Goal: Task Accomplishment & Management: Manage account settings

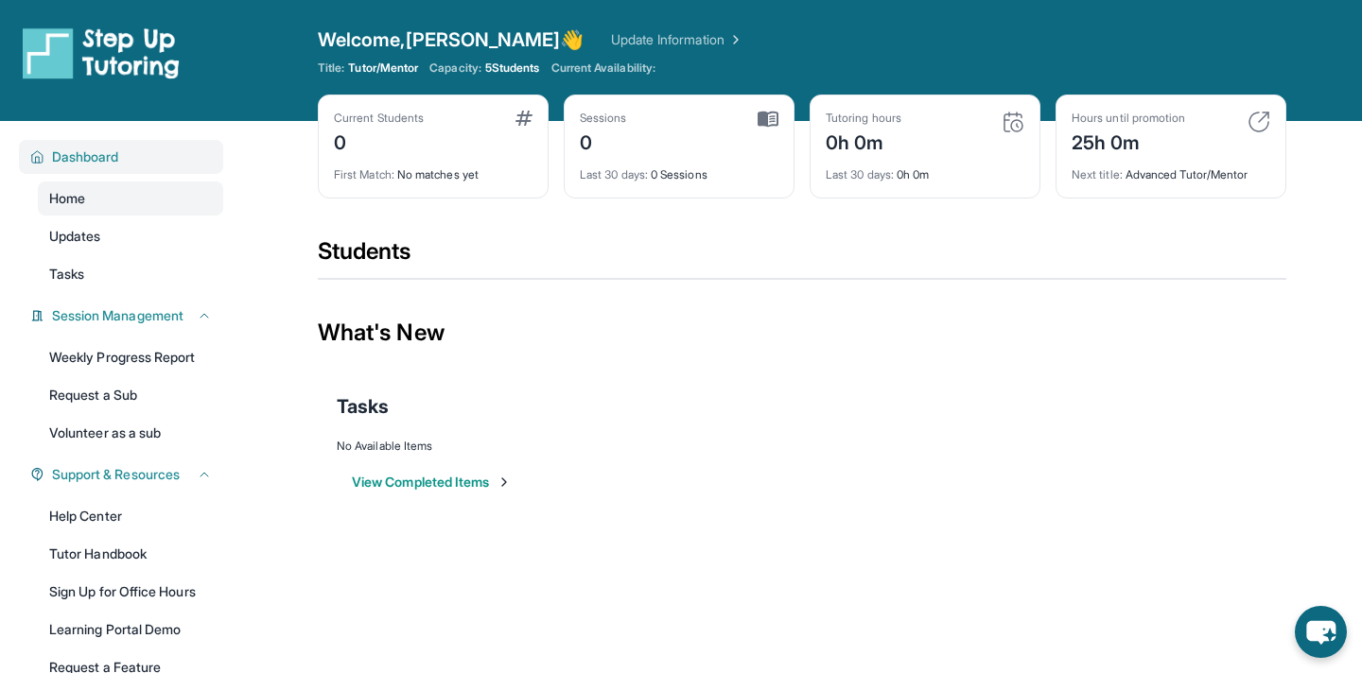
click at [60, 158] on span "Dashboard" at bounding box center [85, 157] width 67 height 19
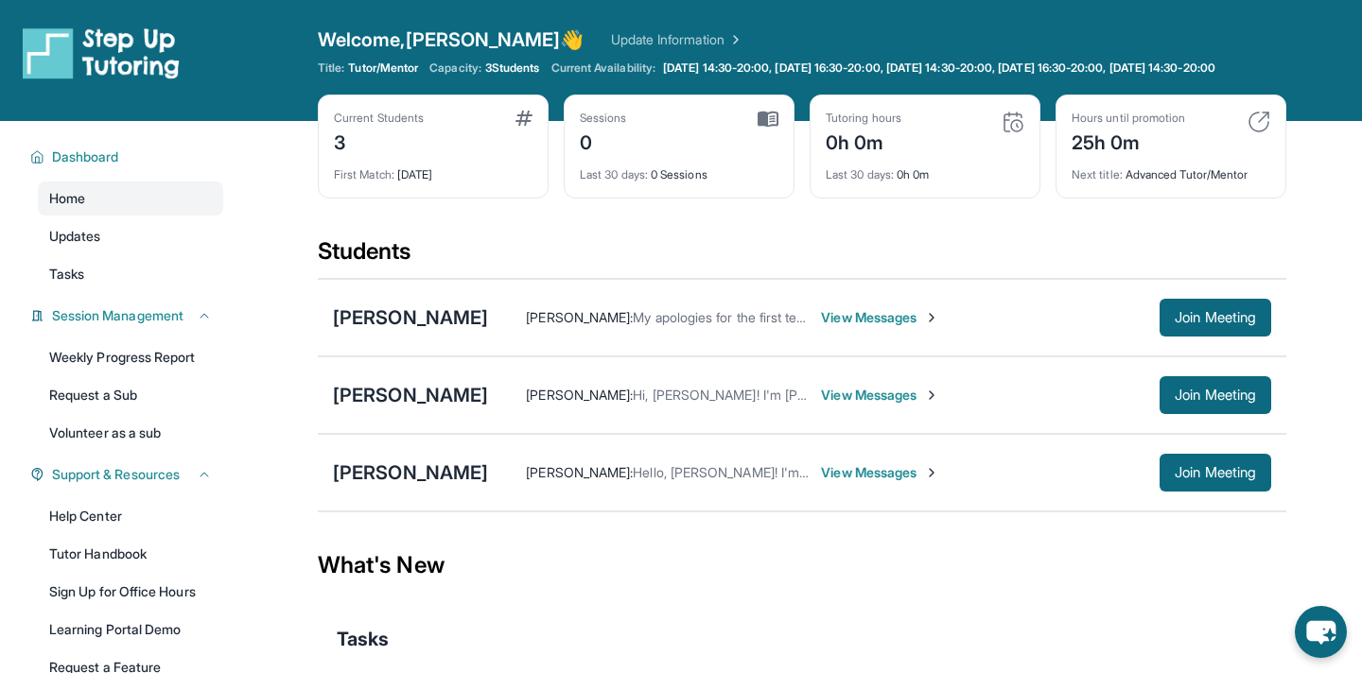
click at [865, 327] on span "View Messages" at bounding box center [880, 317] width 118 height 19
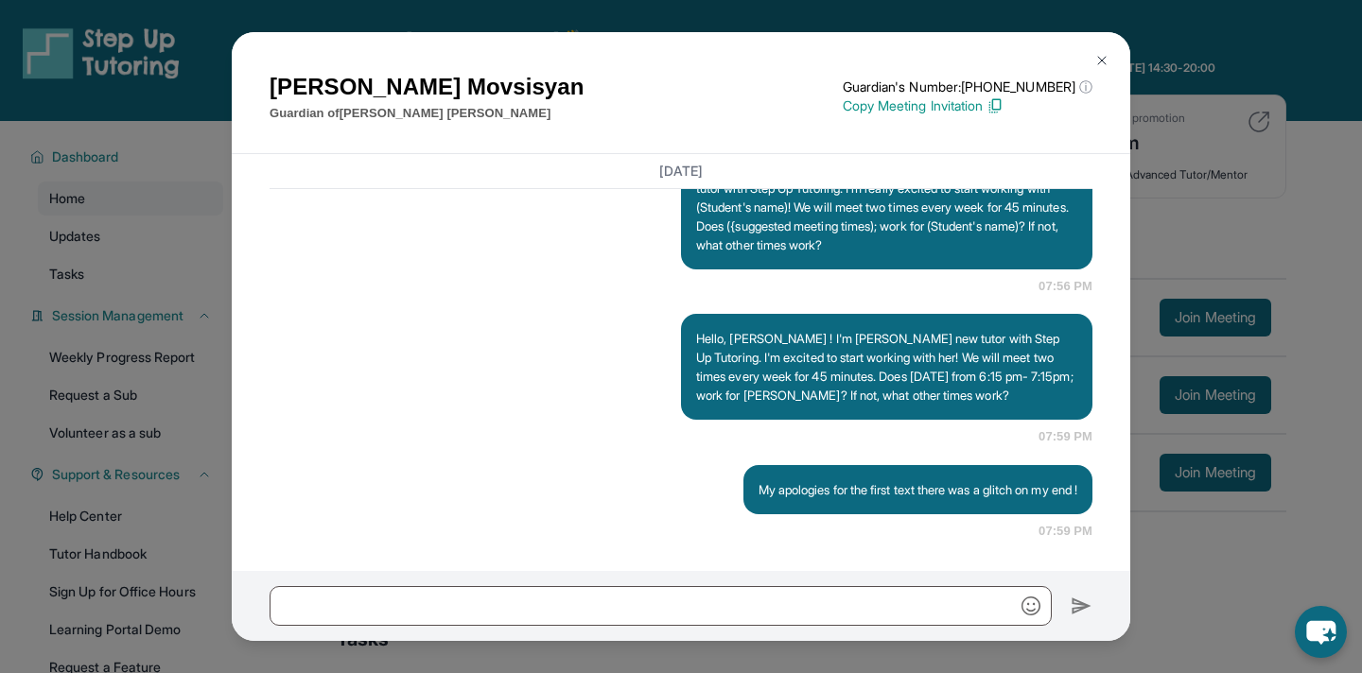
scroll to position [1354, 0]
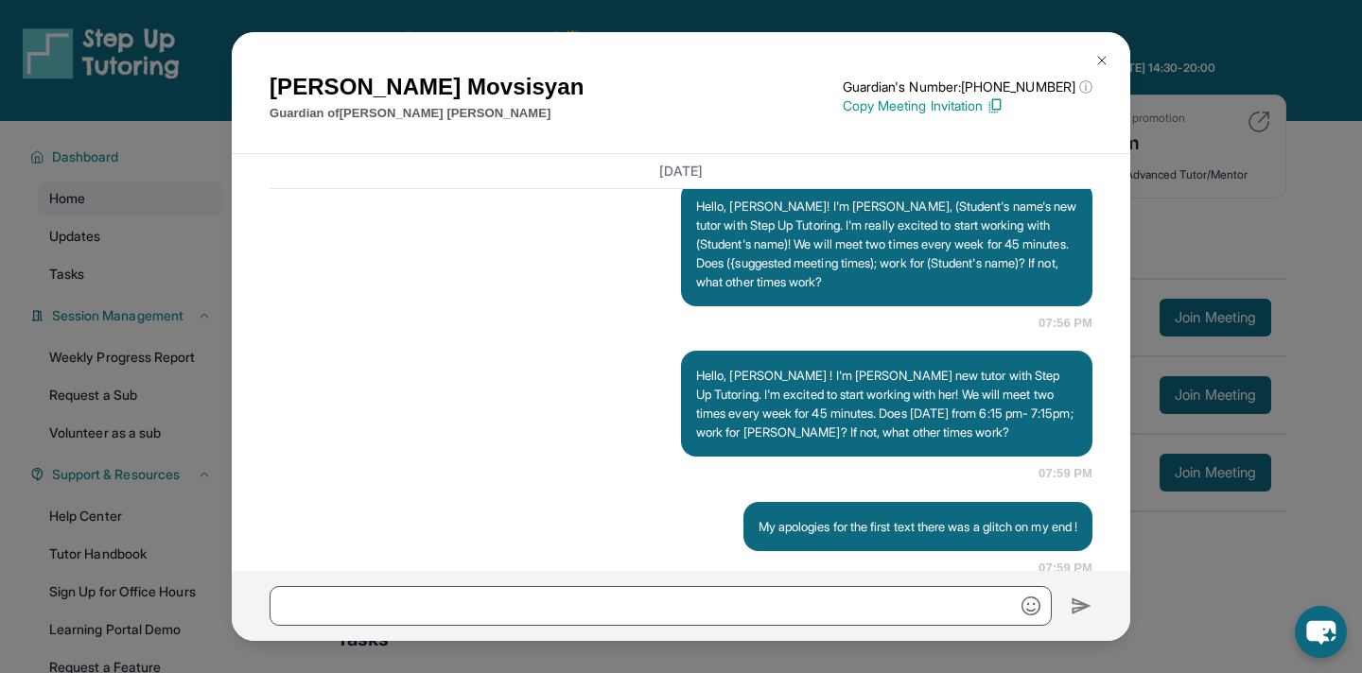
click at [599, 279] on div "Hello, Knarik! I'm Davina, (Student's name's new tutor with Step Up Tutoring. I…" at bounding box center [681, 257] width 823 height 151
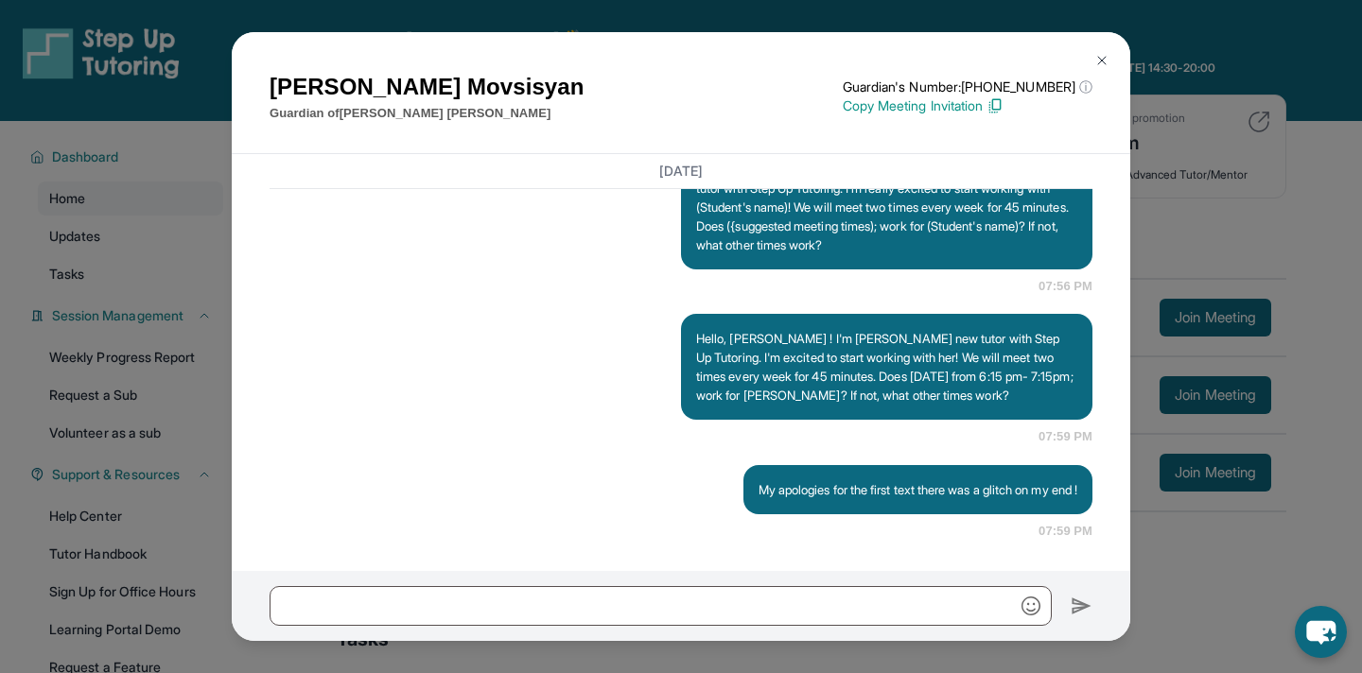
click at [1101, 53] on img at bounding box center [1101, 60] width 15 height 15
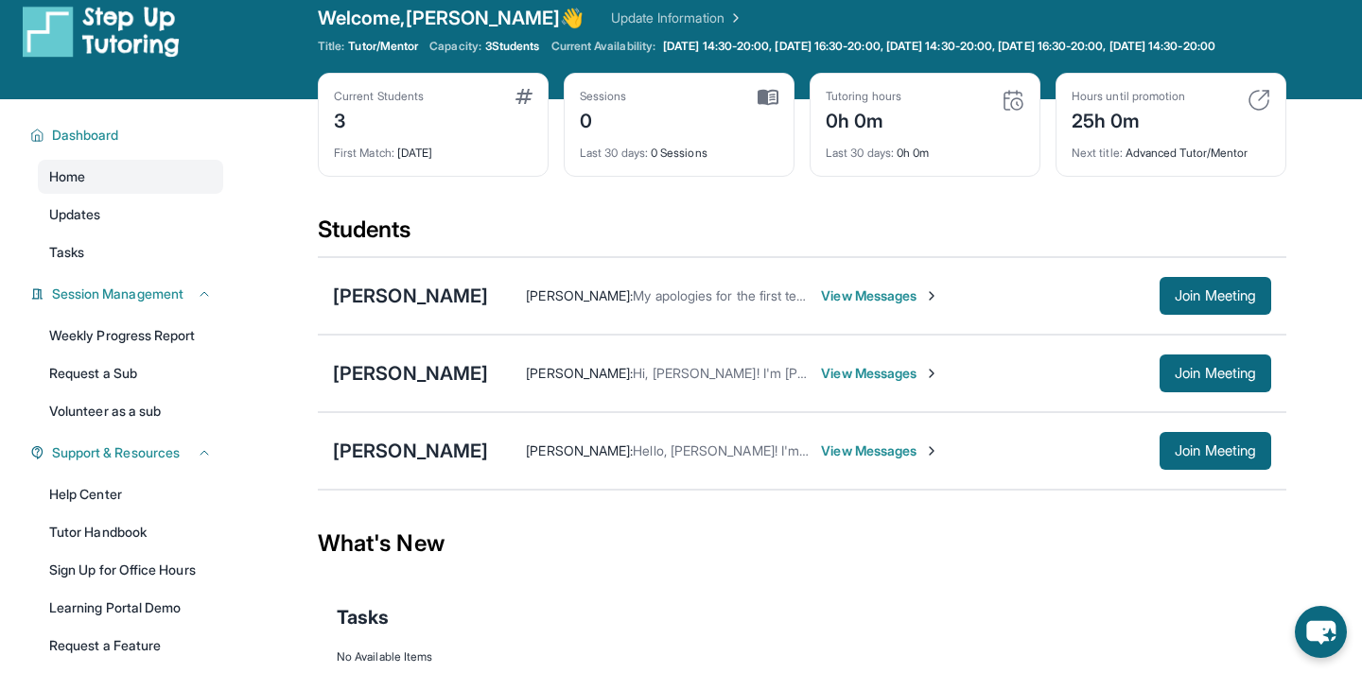
scroll to position [0, 0]
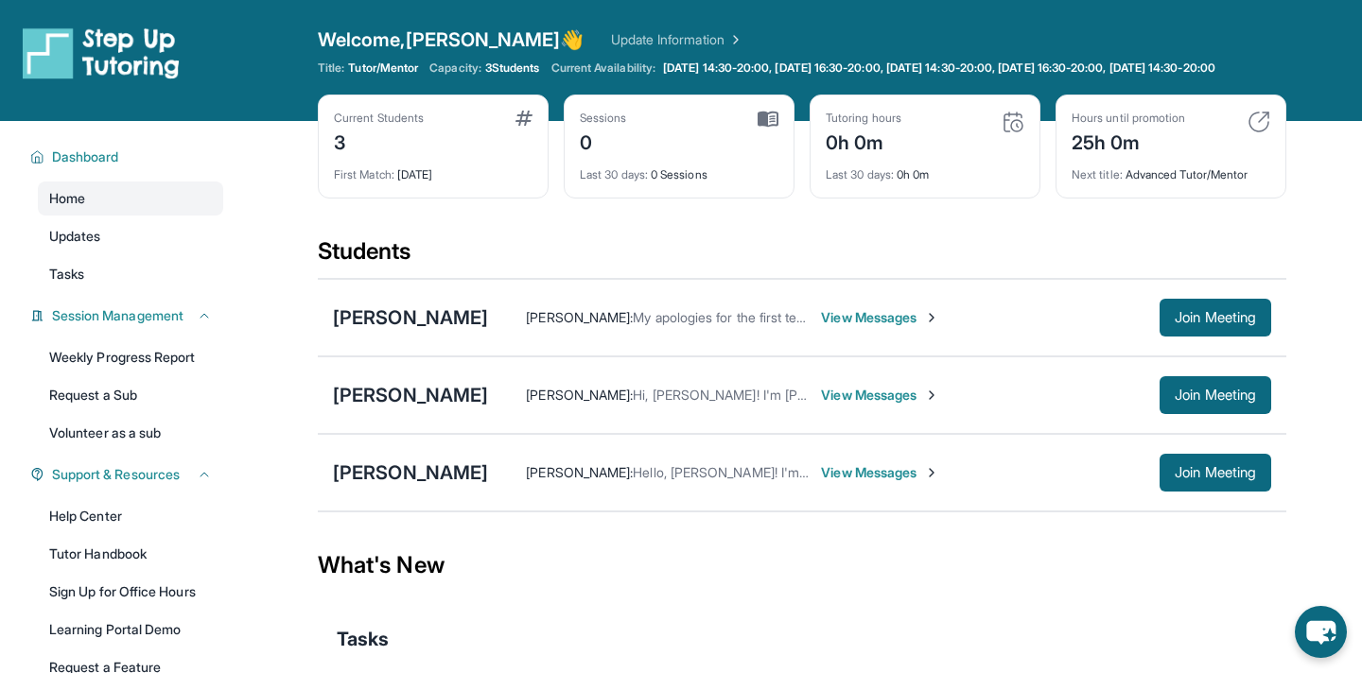
click at [519, 68] on span "3 Students" at bounding box center [512, 68] width 55 height 15
click at [611, 41] on link "Update Information" at bounding box center [677, 39] width 132 height 19
click at [611, 34] on link "Update Information" at bounding box center [677, 39] width 132 height 19
click at [84, 284] on span "Tasks" at bounding box center [66, 274] width 35 height 19
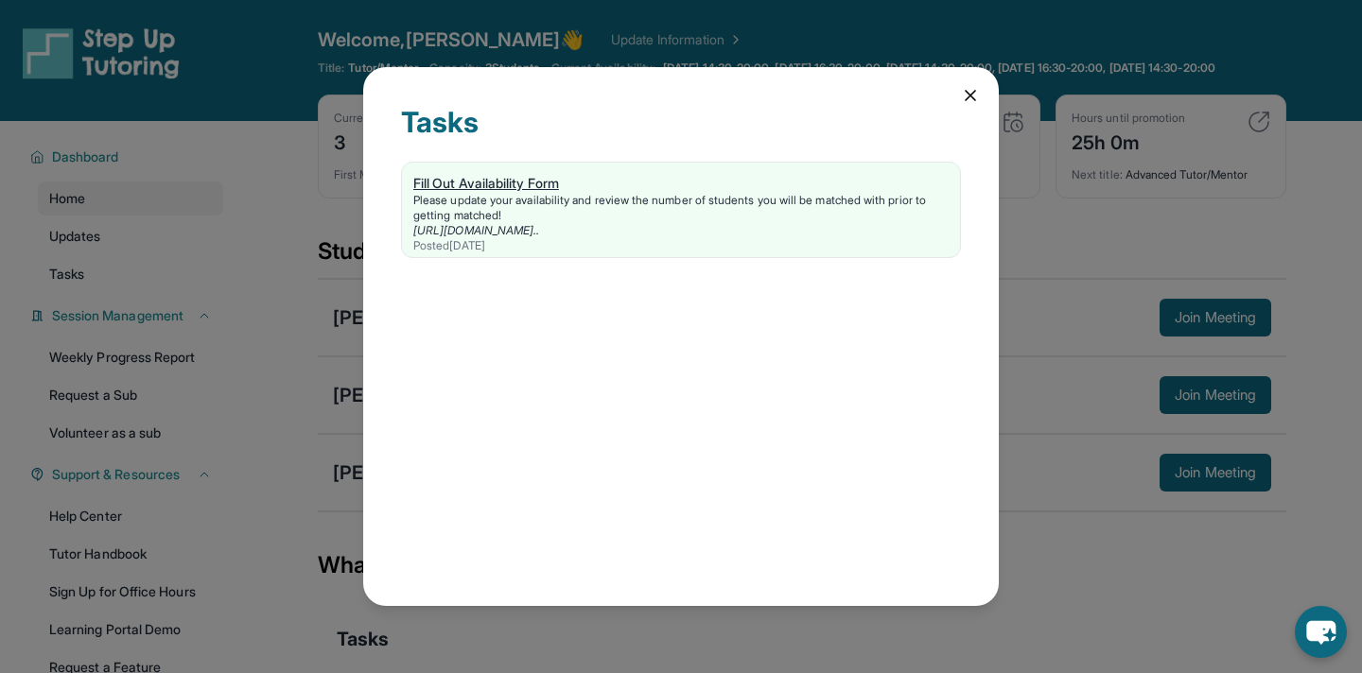
click at [572, 202] on div "Please update your availability and review the number of students you will be m…" at bounding box center [680, 208] width 535 height 30
click at [971, 101] on icon at bounding box center [970, 95] width 19 height 19
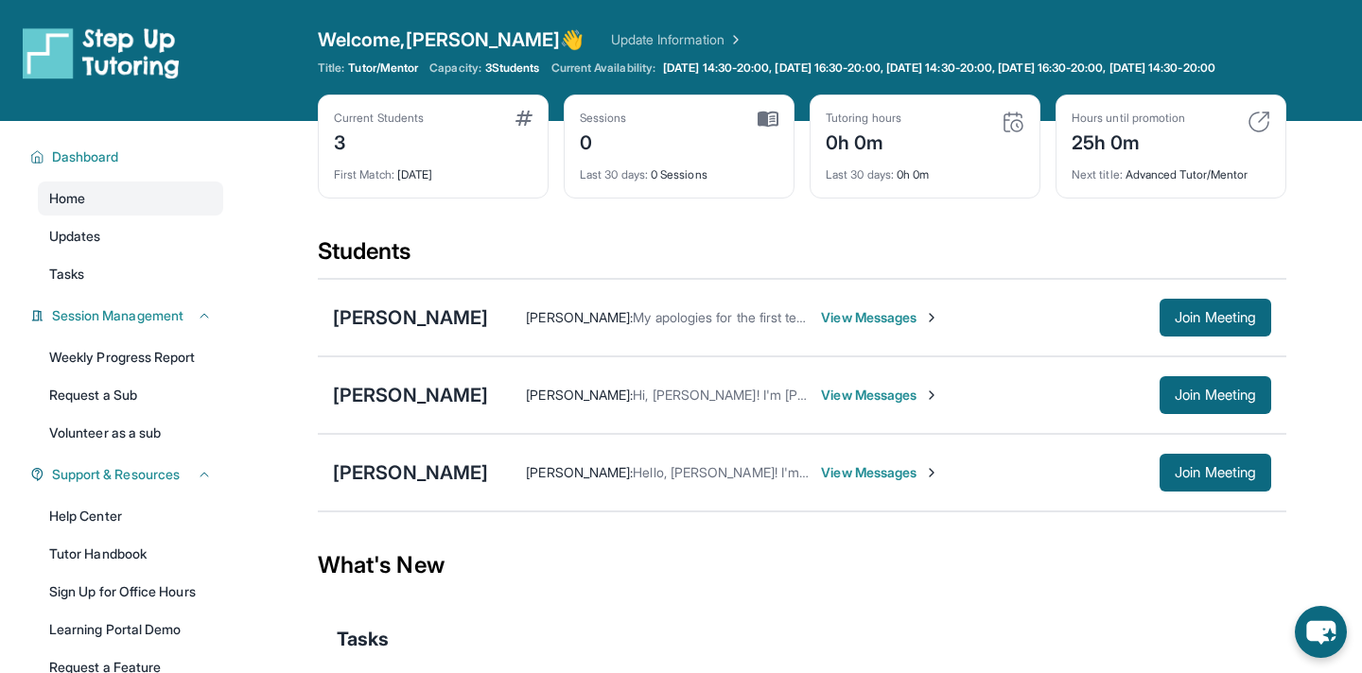
scroll to position [159, 0]
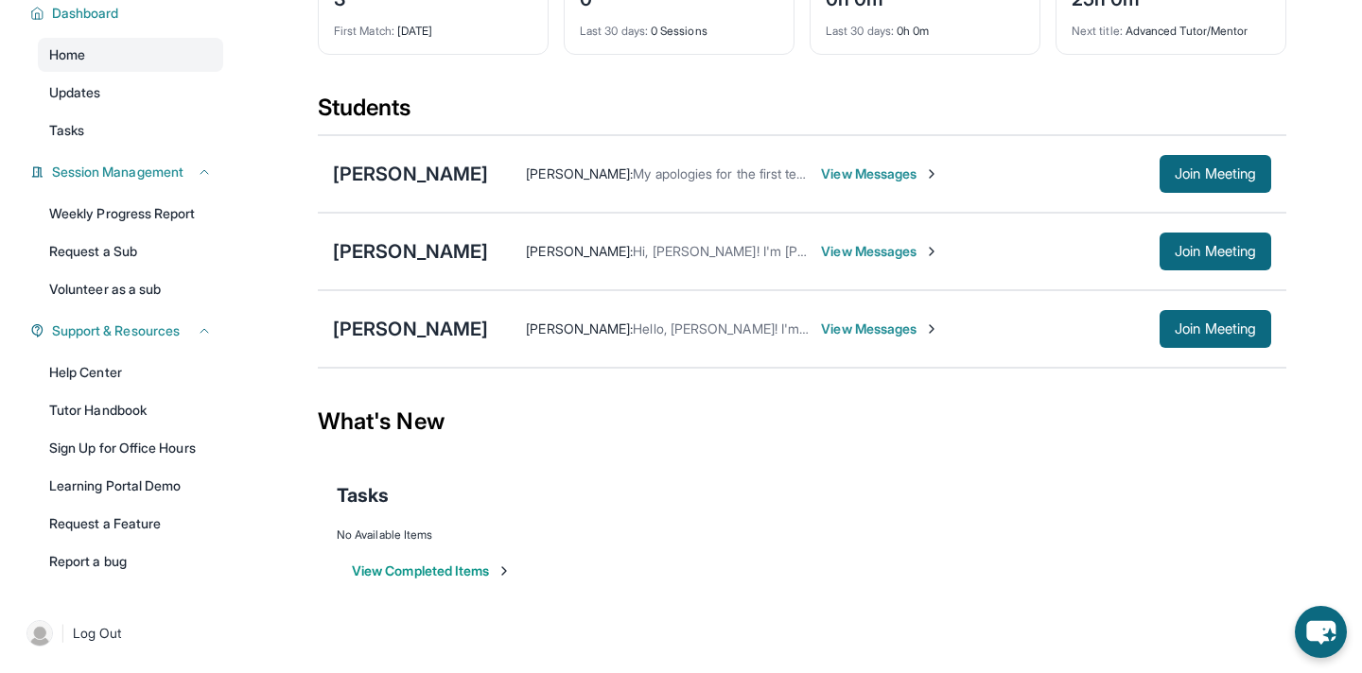
click at [386, 574] on button "View Completed Items" at bounding box center [432, 571] width 160 height 19
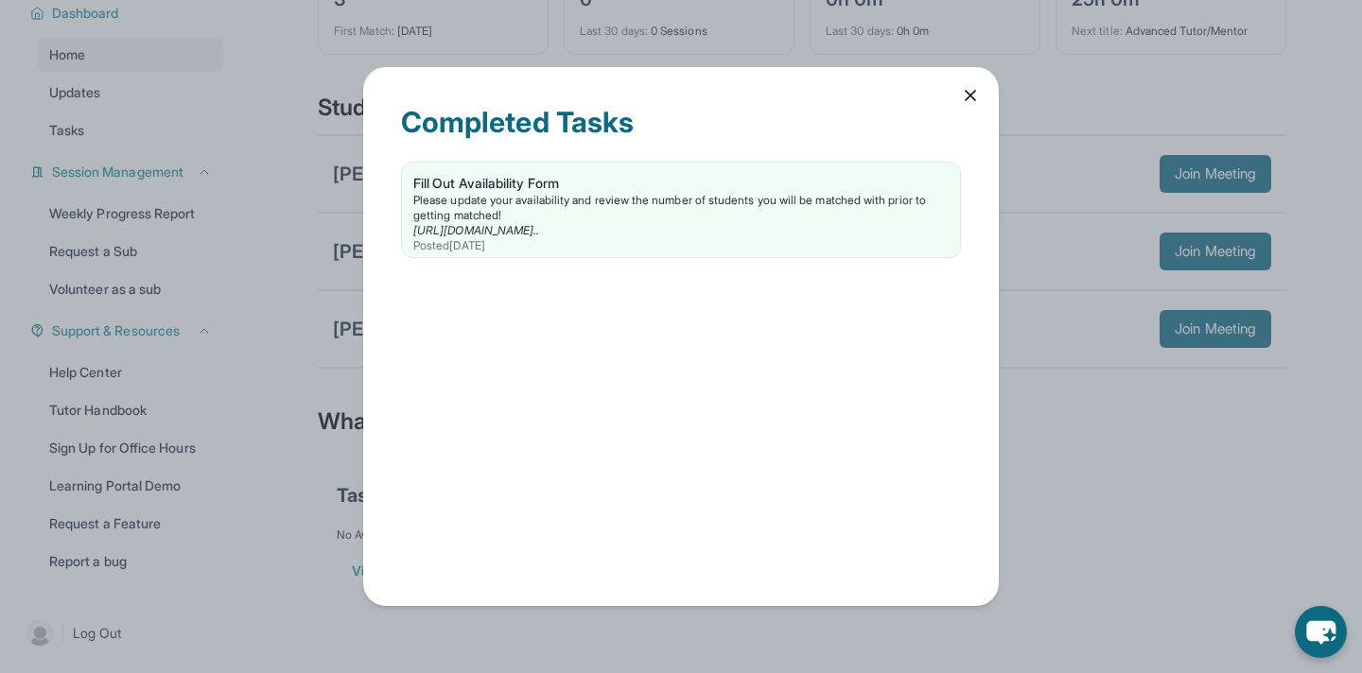
click at [970, 89] on icon at bounding box center [970, 95] width 19 height 19
